Goal: Navigation & Orientation: Find specific page/section

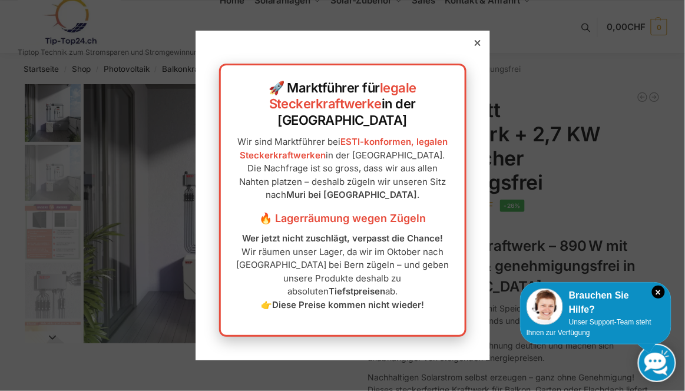
click at [477, 46] on icon at bounding box center [478, 43] width 6 height 6
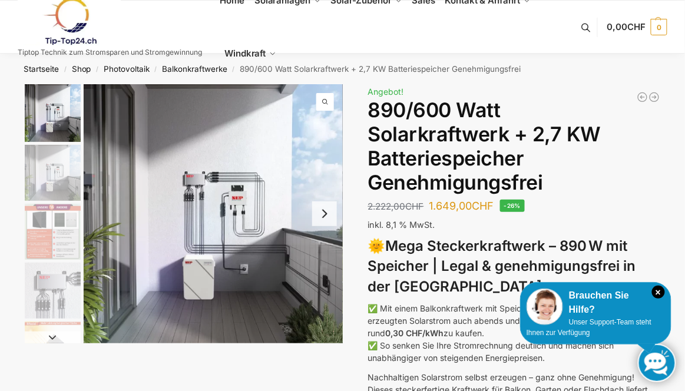
click at [324, 219] on button "Next slide" at bounding box center [324, 214] width 25 height 25
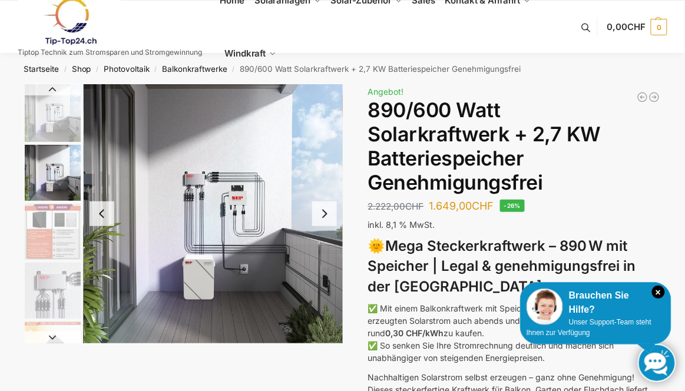
click at [332, 219] on button "Next slide" at bounding box center [324, 214] width 25 height 25
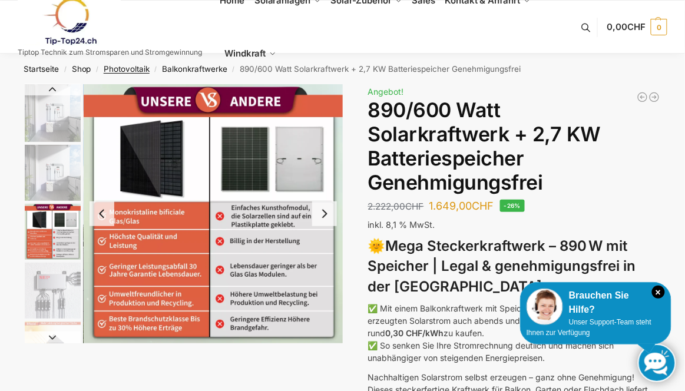
click at [130, 67] on link "Photovoltaik" at bounding box center [127, 68] width 46 height 9
